Goal: Information Seeking & Learning: Check status

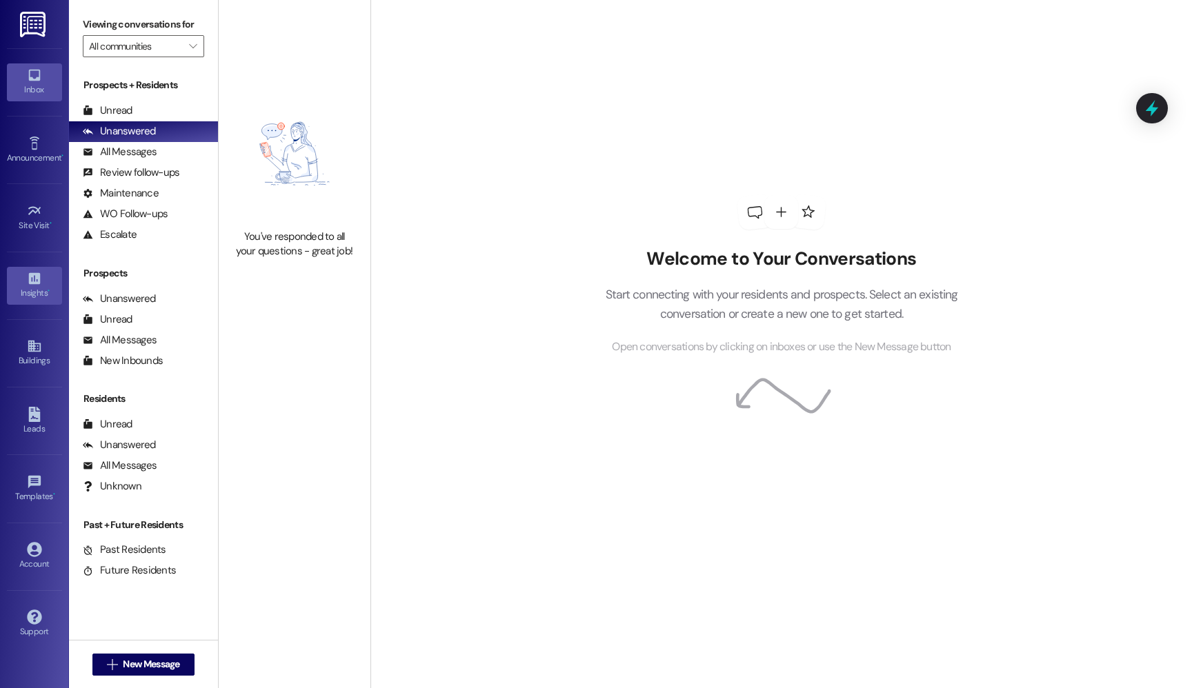
click at [33, 290] on div "Insights •" at bounding box center [34, 293] width 69 height 14
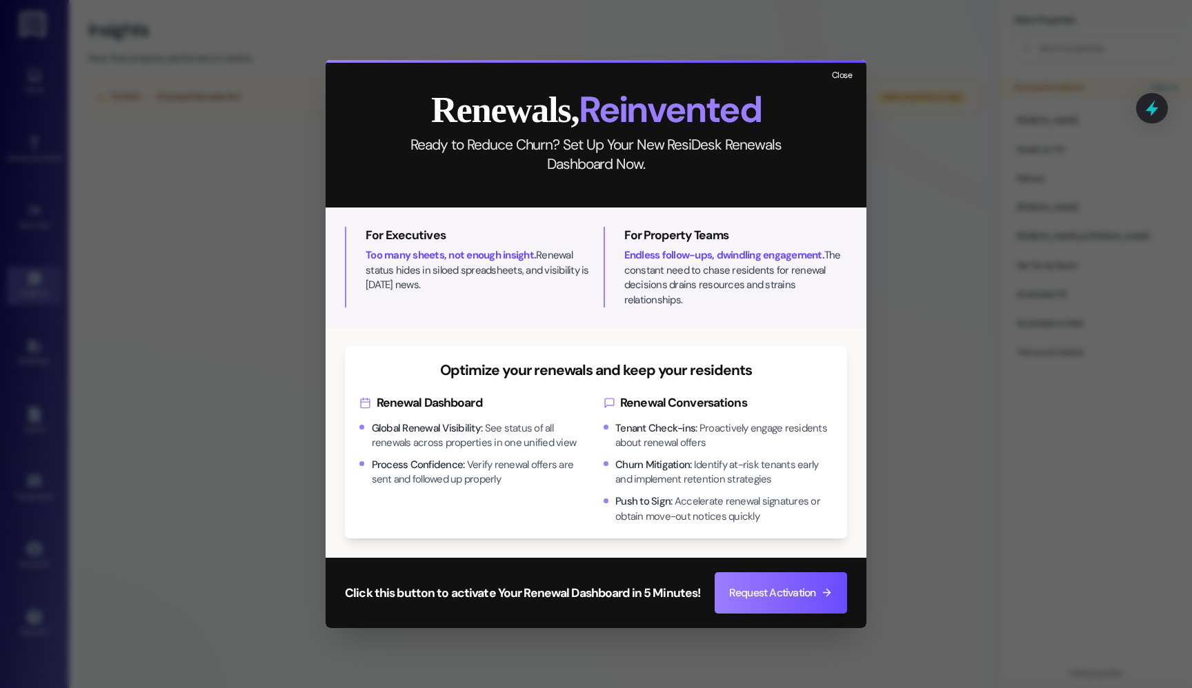
click at [835, 84] on button "Close" at bounding box center [842, 76] width 30 height 17
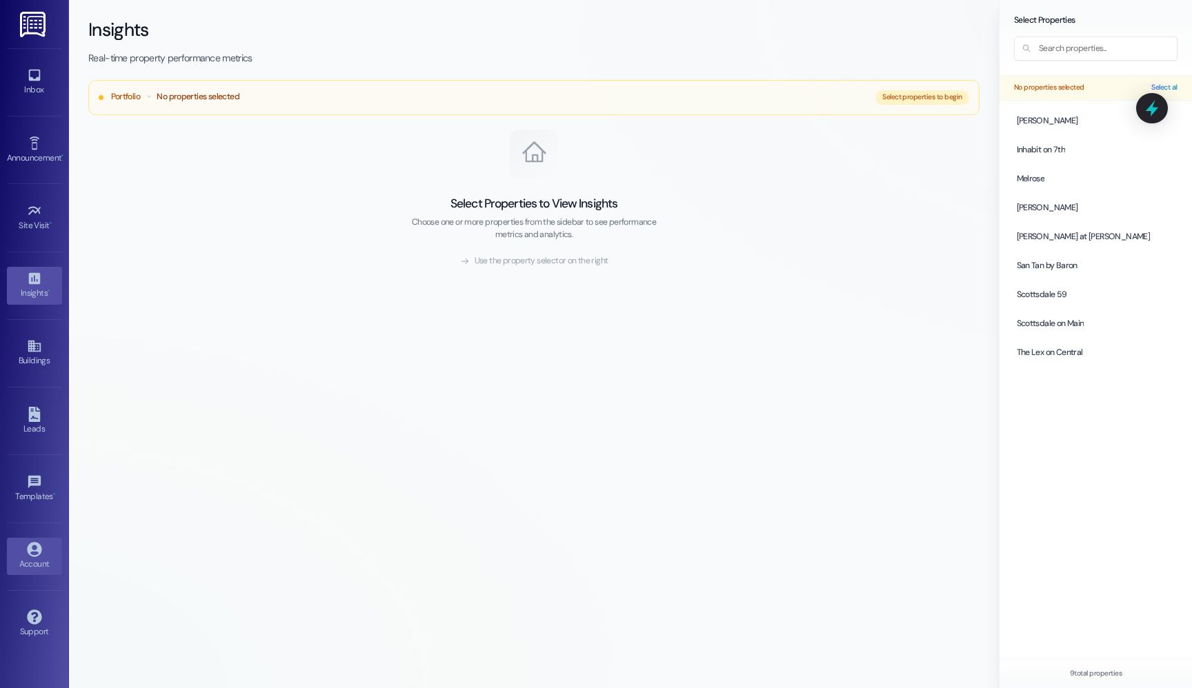
click at [28, 552] on icon at bounding box center [34, 549] width 14 height 14
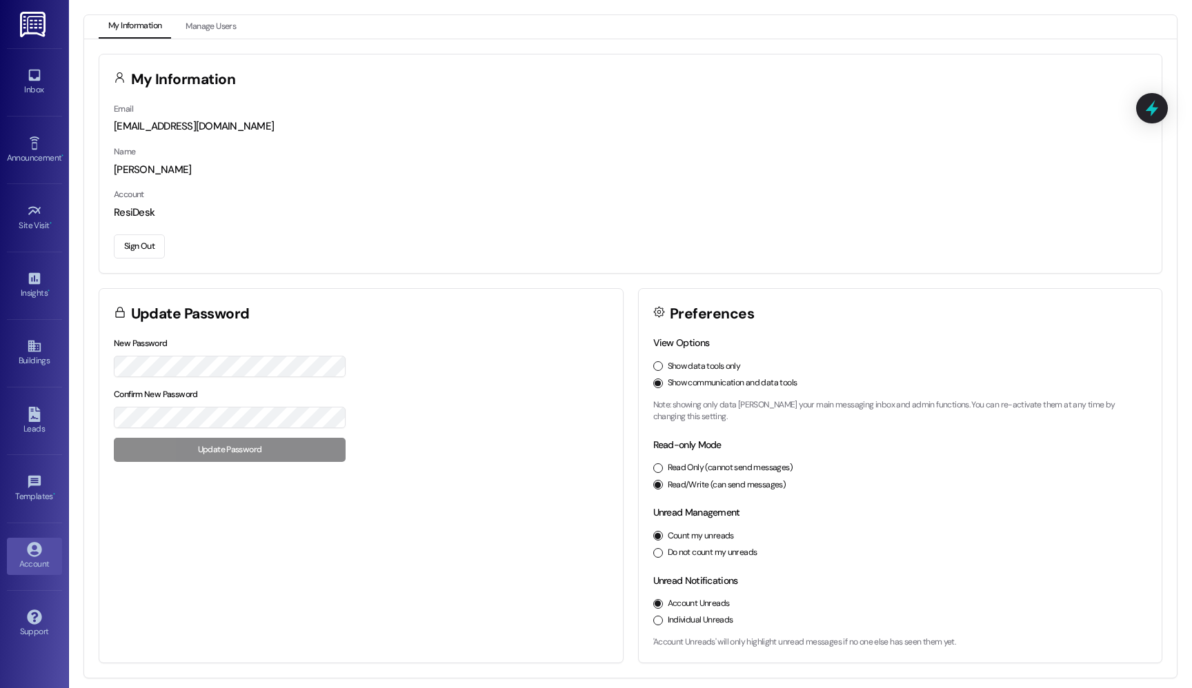
click at [34, 306] on div "Insights • Go to Insights" at bounding box center [34, 286] width 55 height 68
click at [34, 279] on icon at bounding box center [34, 279] width 12 height 12
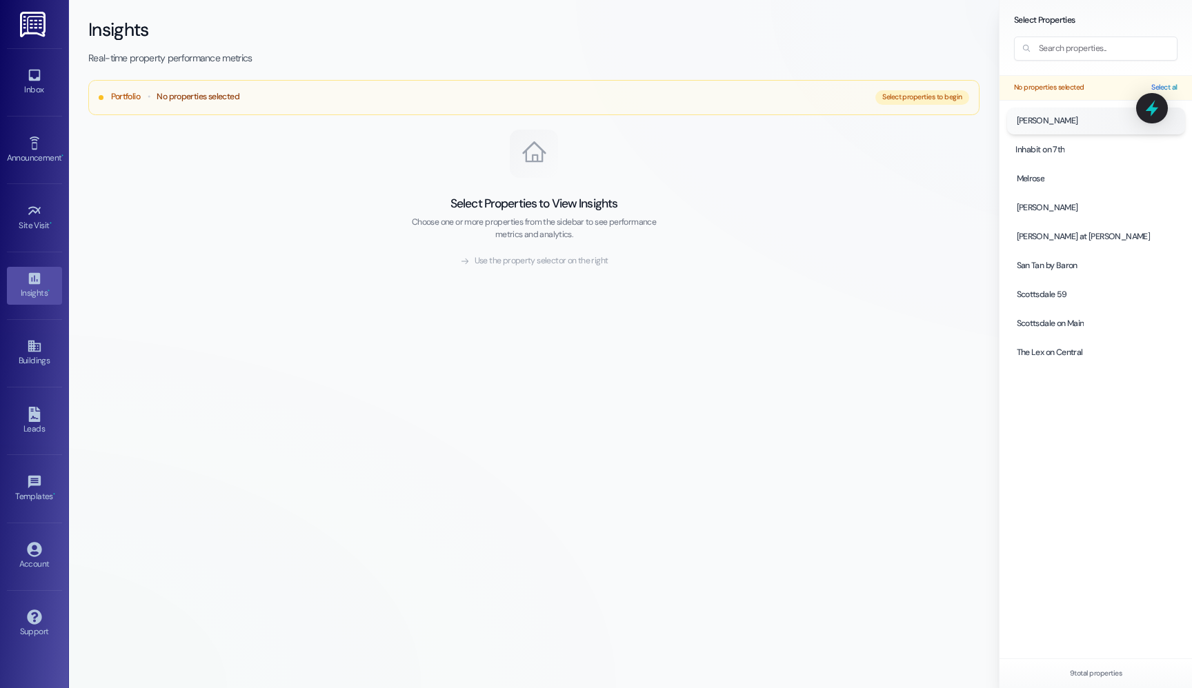
click at [1044, 119] on span "[PERSON_NAME]" at bounding box center [1047, 121] width 61 height 12
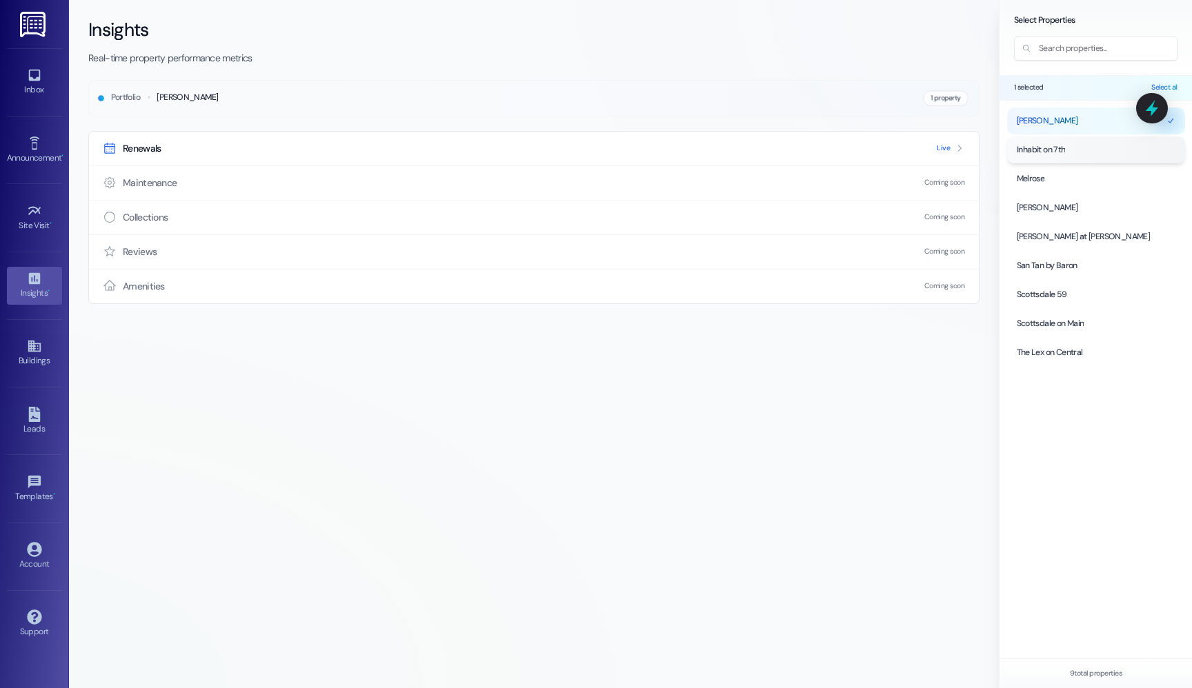
click at [1040, 143] on div at bounding box center [1096, 150] width 178 height 26
click at [945, 146] on span "Live" at bounding box center [943, 148] width 13 height 10
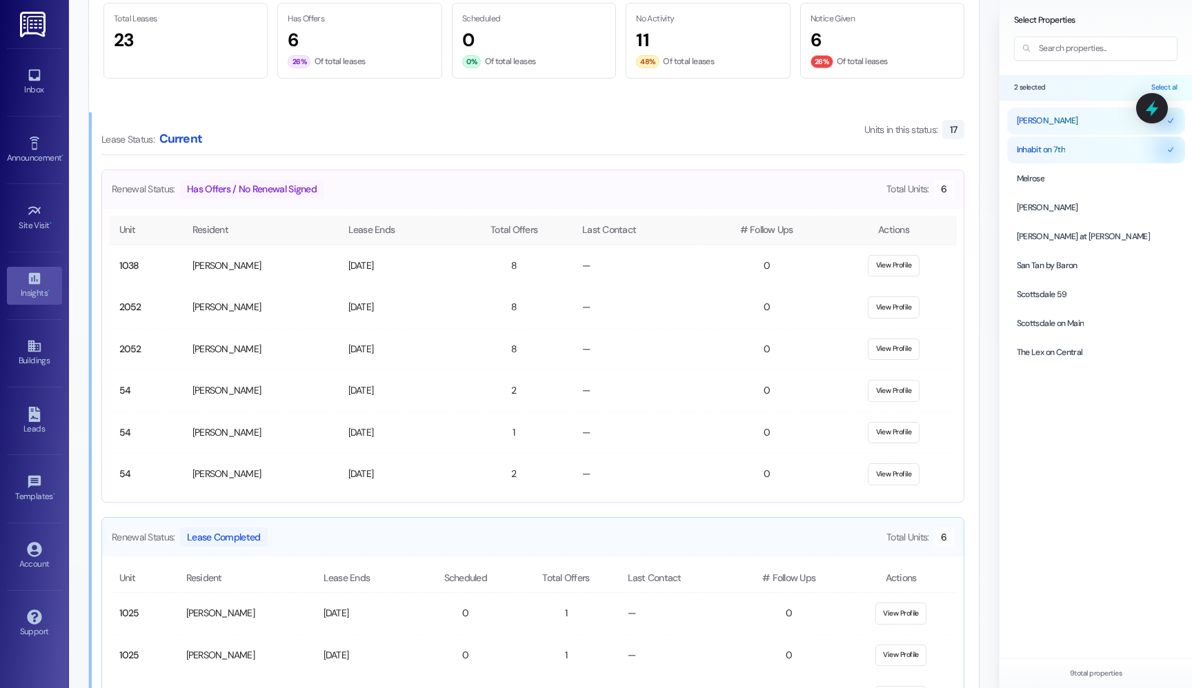
scroll to position [708, 0]
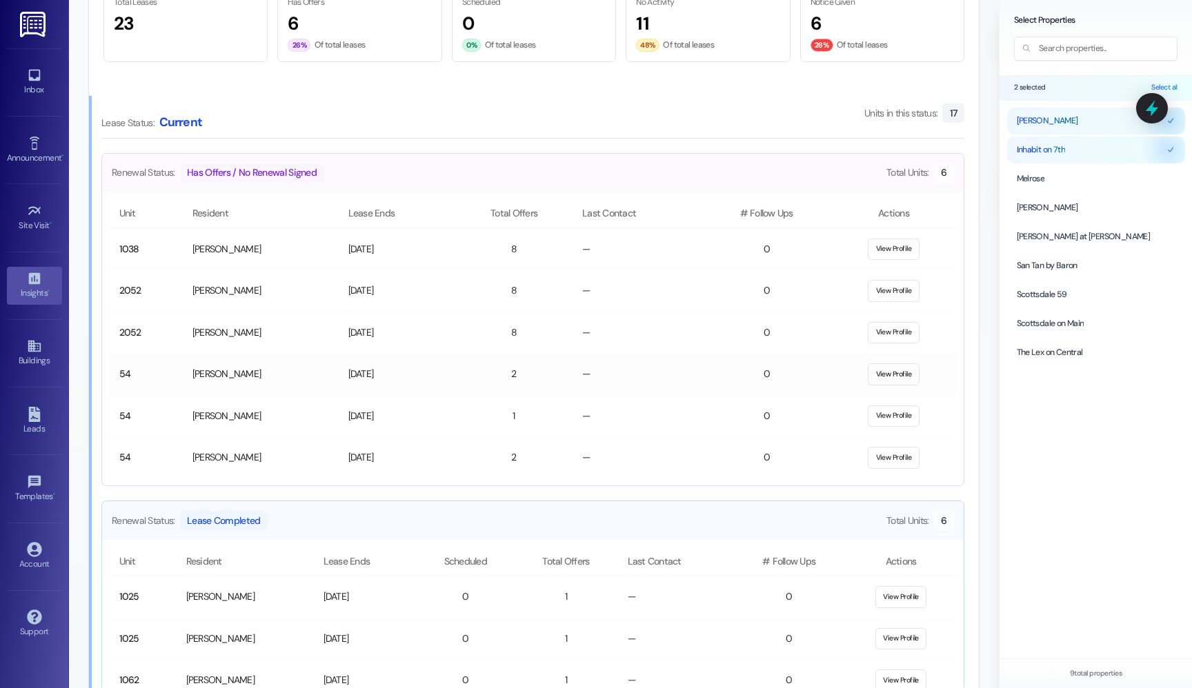
click at [895, 383] on button "View Profile" at bounding box center [894, 374] width 52 height 22
